Goal: Contribute content: Contribute content

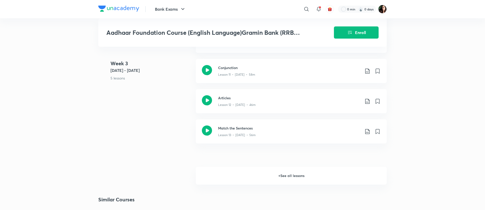
scroll to position [636, 0]
click at [289, 175] on h6 "+ See all lessons" at bounding box center [291, 177] width 191 height 18
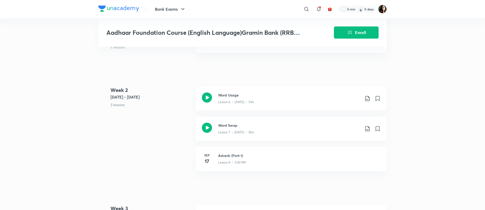
scroll to position [510, 0]
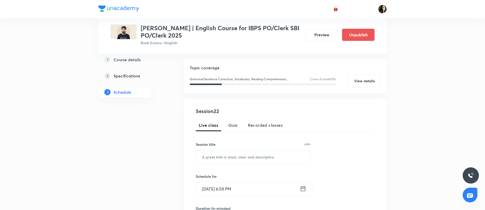
scroll to position [49, 0]
click at [225, 157] on input "text" at bounding box center [253, 157] width 114 height 13
paste input "Descriptive English Mains Class-I"
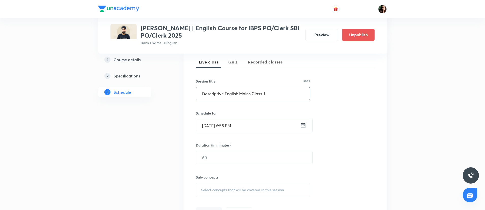
scroll to position [120, 0]
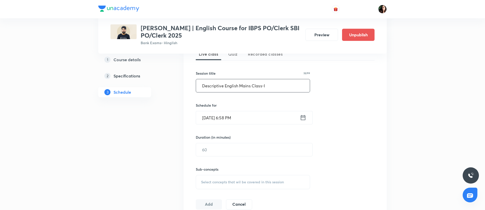
type input "Descriptive English Mains Class-I"
click at [210, 121] on input "Sep 30, 2025, 6:58 PM" at bounding box center [248, 117] width 104 height 13
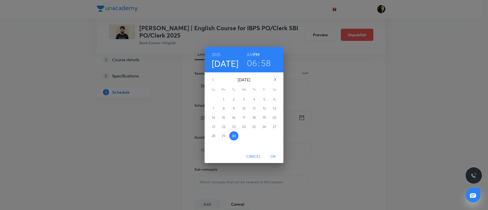
click at [274, 79] on icon "button" at bounding box center [275, 79] width 2 height 3
click at [242, 102] on button "1" at bounding box center [243, 99] width 9 height 9
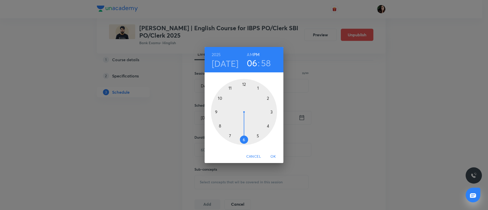
click at [230, 137] on div at bounding box center [244, 112] width 66 height 66
click at [244, 84] on div at bounding box center [244, 112] width 66 height 66
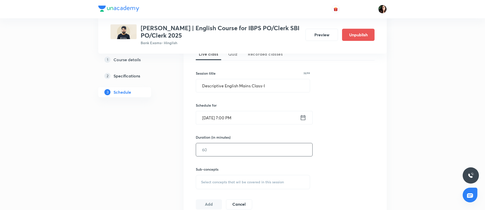
click at [222, 153] on input "text" at bounding box center [254, 149] width 116 height 13
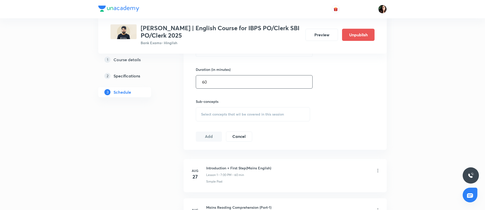
type input "60"
click at [226, 115] on span "Select concepts that wil be covered in this session" at bounding box center [242, 114] width 83 height 4
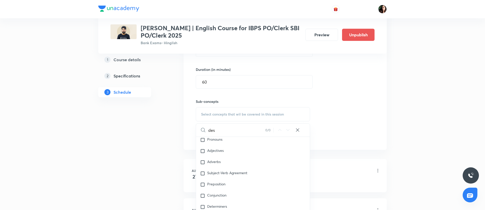
scroll to position [422, 0]
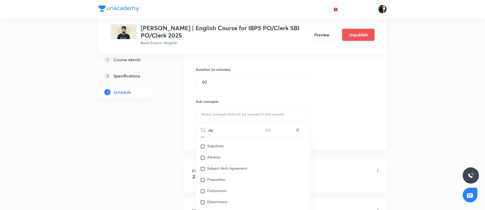
type input "d"
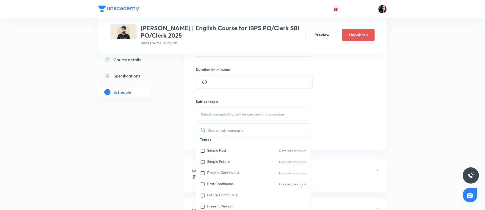
scroll to position [0, 0]
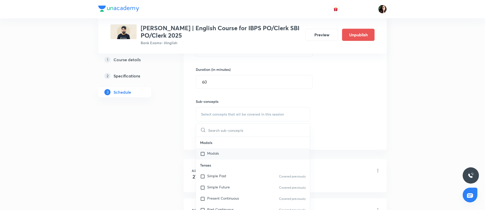
click at [203, 152] on input "checkbox" at bounding box center [203, 153] width 7 height 5
checkbox input "true"
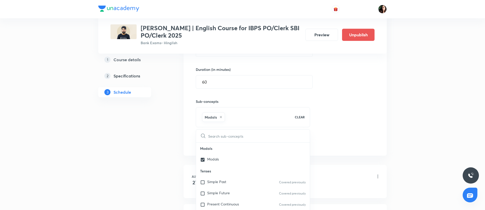
click at [386, 104] on div "Session 22 Live class Quiz Recorded classes Session title 33/99 Descriptive Eng…" at bounding box center [285, 57] width 203 height 195
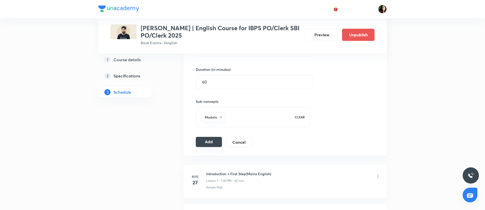
click at [209, 143] on button "Add" at bounding box center [209, 142] width 26 height 10
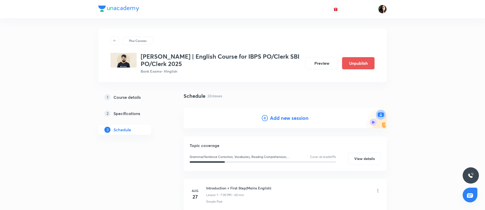
click at [288, 121] on h4 "Add new session" at bounding box center [289, 118] width 39 height 8
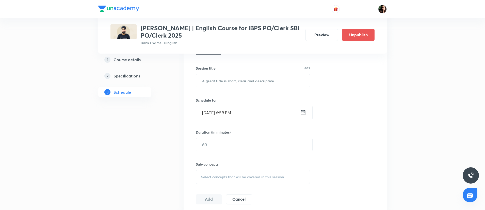
scroll to position [127, 0]
click at [211, 80] on input "text" at bounding box center [253, 79] width 114 height 13
paste input "Descriptive English Mains Class-II"
type input "Descriptive English Mains Class-II"
click at [213, 112] on input "Sep 30, 2025, 6:59 PM" at bounding box center [248, 111] width 104 height 13
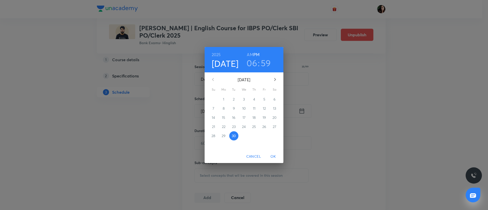
click at [275, 80] on icon "button" at bounding box center [275, 79] width 2 height 3
click at [254, 101] on p "2" at bounding box center [254, 99] width 2 height 5
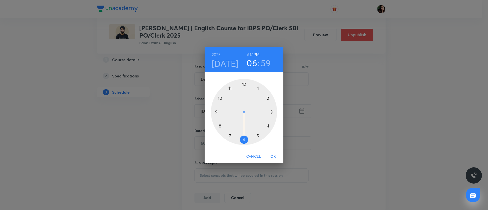
click at [230, 136] on div at bounding box center [244, 112] width 66 height 66
drag, startPoint x: 240, startPoint y: 86, endPoint x: 243, endPoint y: 86, distance: 3.0
click at [243, 86] on div at bounding box center [244, 112] width 66 height 66
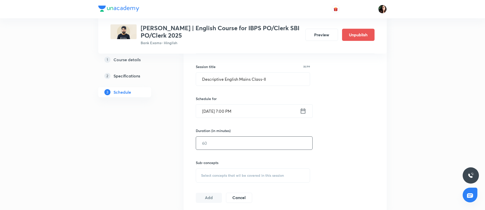
click at [209, 144] on input "text" at bounding box center [254, 143] width 116 height 13
type input "60"
click at [215, 174] on span "Select concepts that wil be covered in this session" at bounding box center [242, 176] width 83 height 4
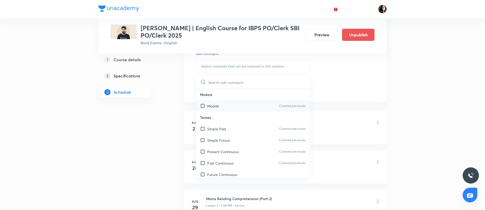
scroll to position [237, 0]
click at [202, 104] on input "checkbox" at bounding box center [203, 105] width 7 height 5
checkbox input "true"
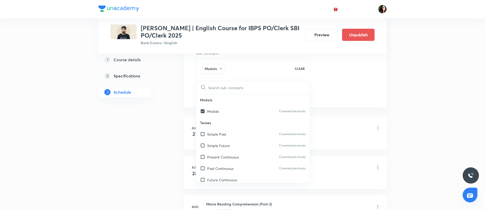
click at [344, 120] on li "Aug 27 Introduction + First Step(Mains English) Lesson 1 • 7:00 PM • 60 min Sim…" at bounding box center [285, 132] width 203 height 33
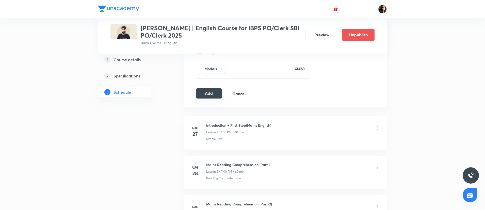
click at [211, 96] on button "Add" at bounding box center [209, 93] width 26 height 10
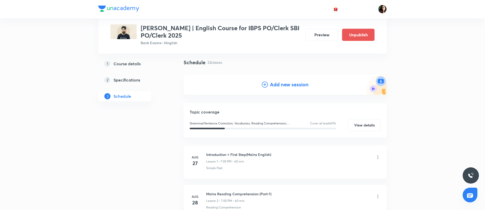
scroll to position [33, 0]
click at [276, 85] on h4 "Add new session" at bounding box center [289, 85] width 39 height 8
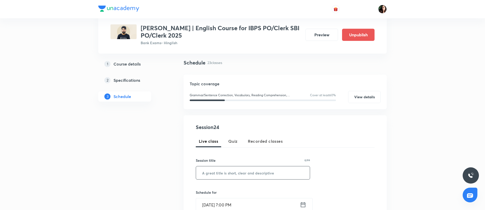
click at [219, 174] on input "text" at bounding box center [253, 172] width 114 height 13
paste input "Descriptive English Mains Class-III"
type input "Descriptive English Mains Class-III"
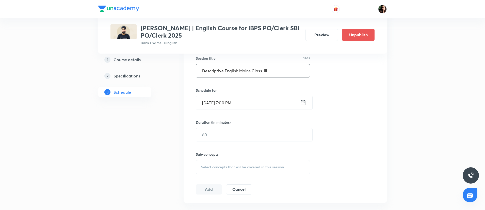
scroll to position [141, 0]
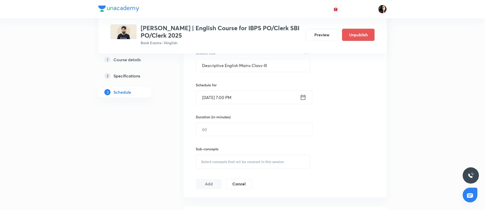
click at [205, 91] on input "Sep 30, 2025, 7:00 PM" at bounding box center [248, 97] width 104 height 13
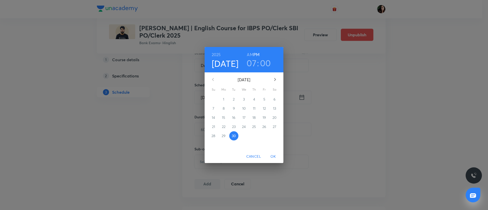
click at [276, 77] on icon "button" at bounding box center [275, 79] width 6 height 6
click at [264, 100] on p "3" at bounding box center [264, 99] width 2 height 5
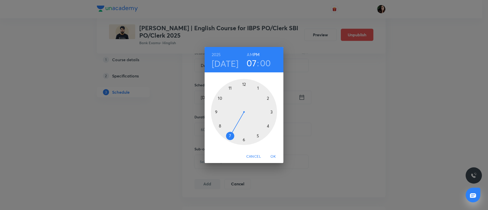
click at [274, 156] on span "OK" at bounding box center [273, 156] width 12 height 6
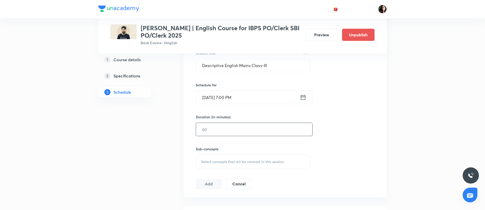
click at [212, 133] on input "text" at bounding box center [254, 129] width 116 height 13
type input "60"
click at [215, 160] on span "Select concepts that wil be covered in this session" at bounding box center [242, 162] width 83 height 4
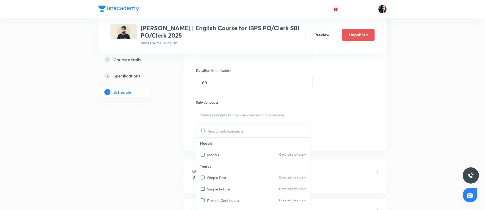
scroll to position [188, 0]
click at [205, 154] on input "checkbox" at bounding box center [203, 154] width 7 height 5
checkbox input "true"
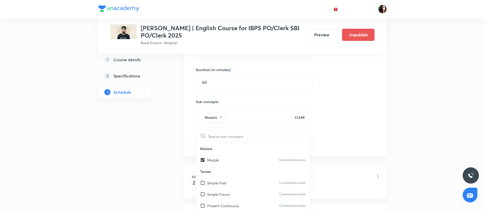
click at [361, 125] on div "Session 24 Live class Quiz Recorded classes Session title 35/99 Descriptive Eng…" at bounding box center [285, 58] width 179 height 179
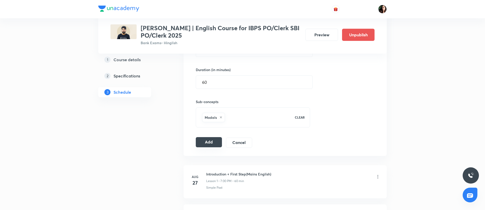
click at [212, 145] on button "Add" at bounding box center [209, 142] width 26 height 10
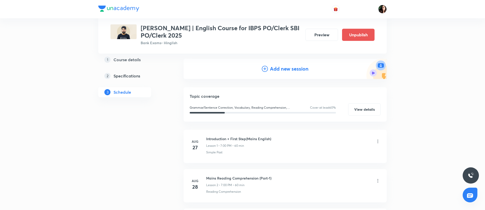
scroll to position [50, 0]
click at [285, 65] on h4 "Add new session" at bounding box center [289, 68] width 39 height 8
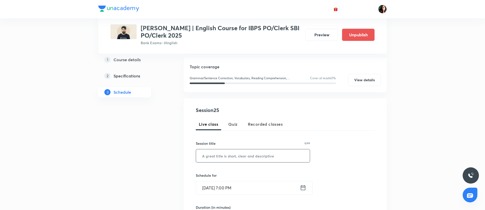
click at [210, 155] on input "text" at bounding box center [253, 155] width 114 height 13
paste input "Descriptive English Mains Class-IV"
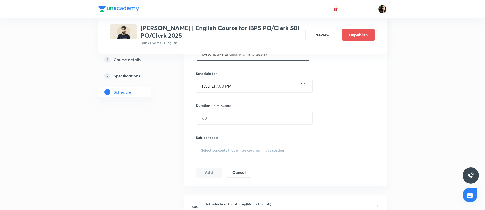
scroll to position [152, 0]
type input "Descriptive English Mains Class-IV"
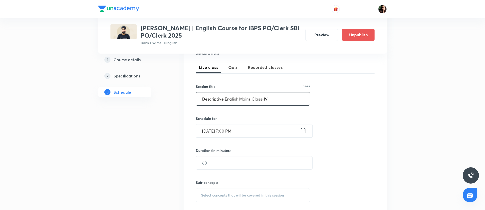
scroll to position [95, 0]
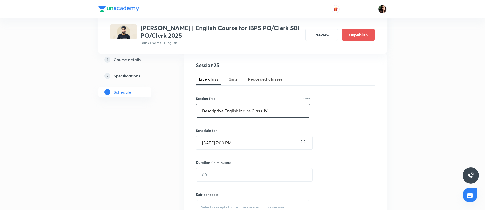
click at [207, 145] on input "Sep 30, 2025, 7:00 PM" at bounding box center [248, 142] width 104 height 13
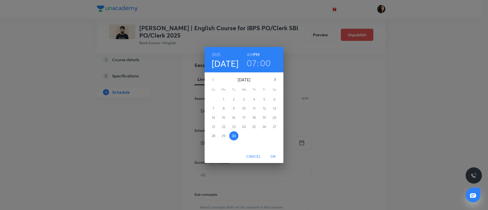
click at [274, 79] on icon "button" at bounding box center [275, 79] width 6 height 6
click at [224, 105] on button "6" at bounding box center [223, 108] width 9 height 9
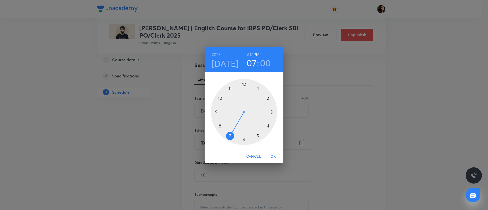
click at [272, 157] on span "OK" at bounding box center [273, 156] width 12 height 6
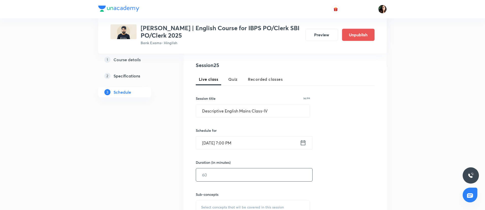
click at [211, 175] on input "text" at bounding box center [254, 174] width 116 height 13
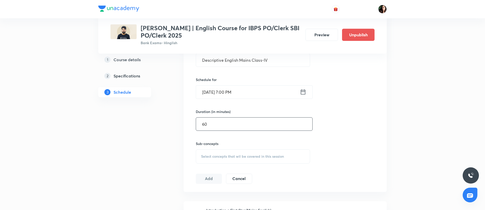
type input "60"
click at [210, 156] on span "Select concepts that wil be covered in this session" at bounding box center [242, 157] width 83 height 4
click at [204, 195] on input "checkbox" at bounding box center [203, 196] width 7 height 5
checkbox input "true"
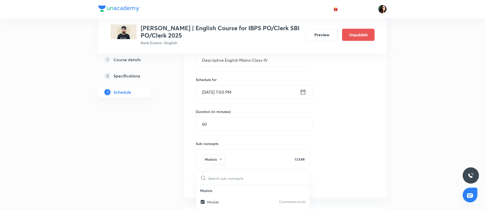
click at [313, 170] on div "Session 25 Live class Quiz Recorded classes Session title 34/99 Descriptive Eng…" at bounding box center [285, 100] width 179 height 179
click at [210, 188] on button "Add" at bounding box center [209, 184] width 26 height 10
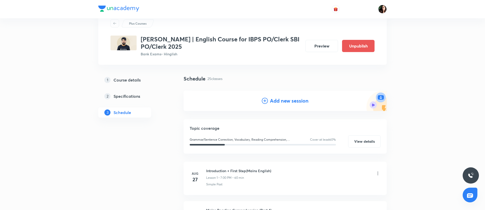
scroll to position [0, 0]
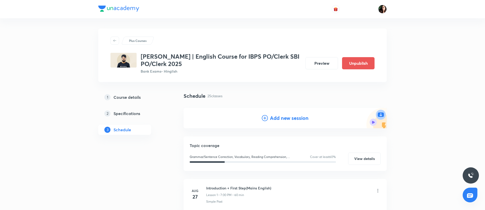
click at [292, 113] on div "Add new session" at bounding box center [285, 118] width 203 height 20
click at [292, 122] on div "Add new session" at bounding box center [285, 118] width 203 height 20
click at [287, 119] on h4 "Add new session" at bounding box center [289, 118] width 39 height 8
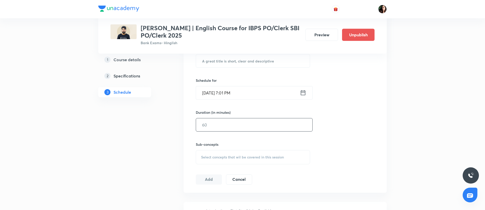
scroll to position [116, 0]
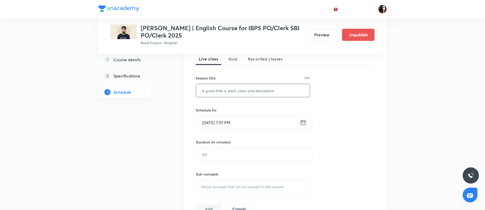
click at [220, 97] on input "text" at bounding box center [253, 90] width 114 height 13
paste input "Descriptive English Mains Class-V"
type input "Descriptive English Mains Class-V"
click at [215, 123] on input "Sep 30, 2025, 7:01 PM" at bounding box center [248, 122] width 104 height 13
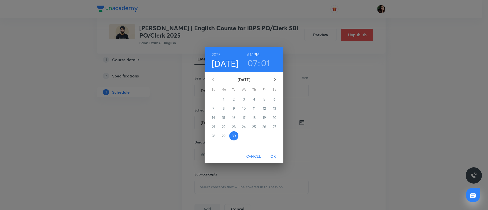
click at [274, 77] on icon "button" at bounding box center [275, 79] width 6 height 6
click at [237, 107] on span "7" at bounding box center [233, 108] width 9 height 5
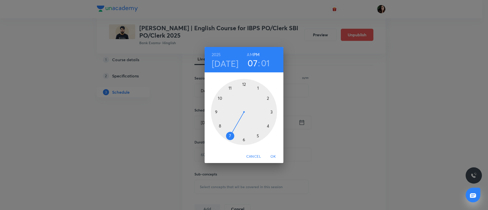
click at [264, 61] on h3 "01" at bounding box center [265, 63] width 9 height 11
click at [243, 84] on div at bounding box center [244, 112] width 66 height 66
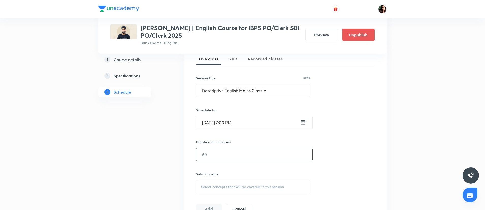
click at [217, 157] on input "text" at bounding box center [254, 154] width 116 height 13
type input "60"
click at [220, 182] on div "Select concepts that wil be covered in this session" at bounding box center [253, 187] width 114 height 14
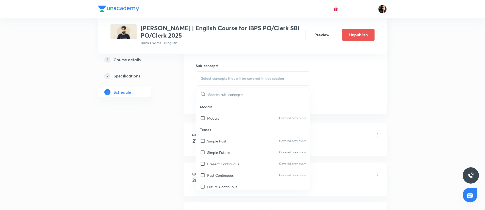
scroll to position [225, 0]
type input "mod"
click at [204, 115] on input "checkbox" at bounding box center [203, 117] width 7 height 5
checkbox input "true"
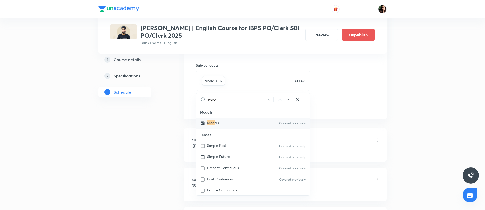
click at [375, 118] on div "Session 26 Live class Quiz Recorded classes Session title 33/99 Descriptive Eng…" at bounding box center [285, 21] width 203 height 195
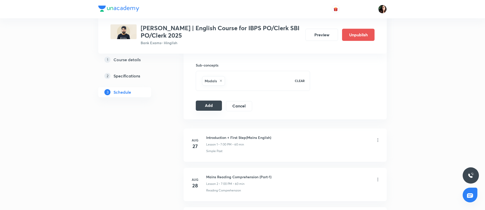
click at [215, 103] on button "Add" at bounding box center [209, 106] width 26 height 10
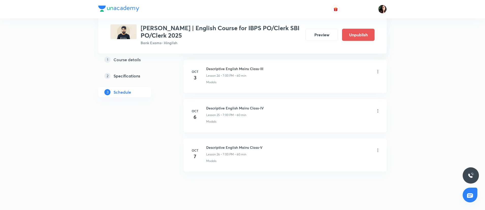
scroll to position [1026, 0]
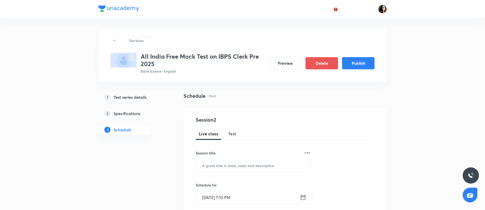
click at [122, 98] on h5 "Test series details" at bounding box center [130, 97] width 33 height 6
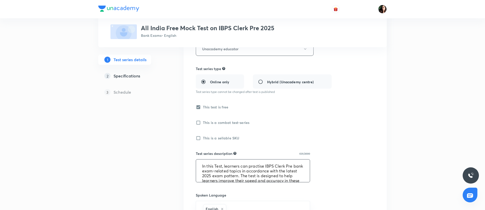
scroll to position [114, 0]
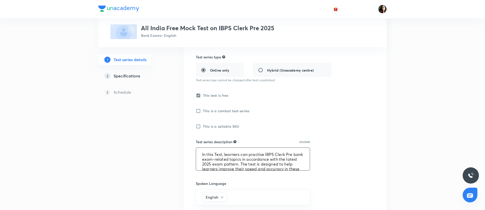
click at [236, 161] on textarea "In this Test, learners can practise IBPS Clerk Pre bank exam-related topics in …" at bounding box center [253, 159] width 114 height 23
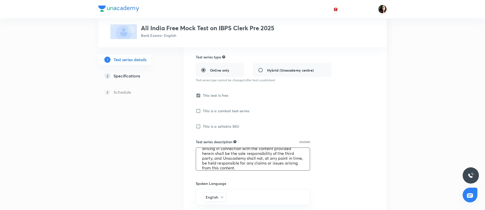
scroll to position [48, 0]
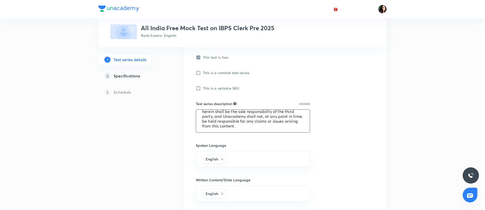
click at [405, 139] on div "Test Series All India Free Mock Test on IBPS Clerk Pre 2025 Bank Exams • Englis…" at bounding box center [242, 103] width 485 height 510
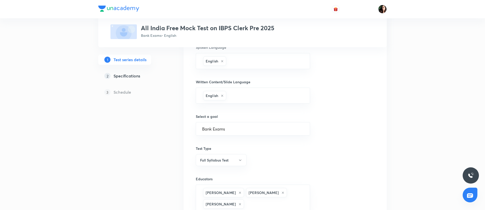
scroll to position [299, 0]
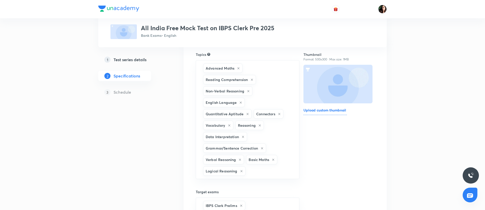
scroll to position [114, 0]
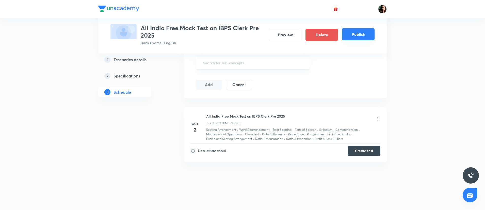
click at [361, 34] on button "Publish" at bounding box center [358, 34] width 33 height 12
click at [360, 34] on button "Publish" at bounding box center [358, 34] width 33 height 12
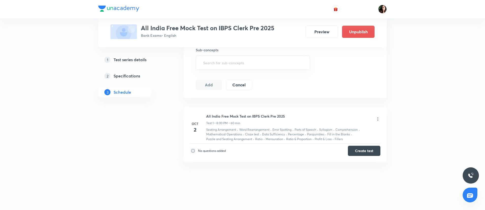
scroll to position [225, 0]
click at [319, 32] on button "Preview" at bounding box center [322, 31] width 33 height 12
